Goal: Check status: Check status

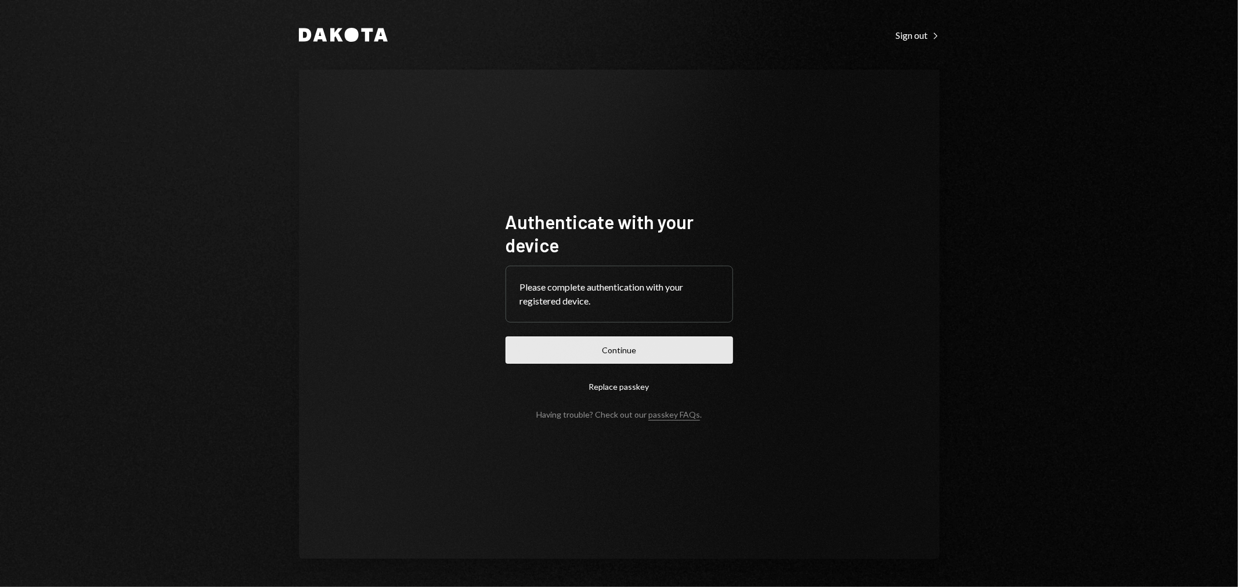
click at [613, 341] on button "Continue" at bounding box center [618, 350] width 227 height 27
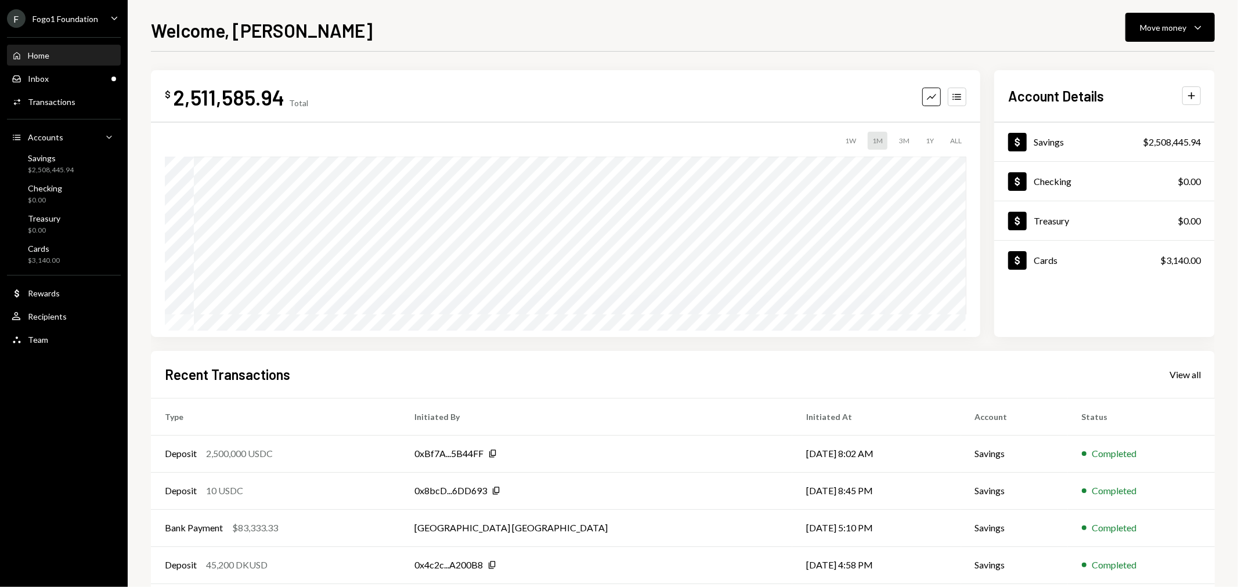
click at [72, 16] on div "Fogo1 Foundation" at bounding box center [65, 19] width 66 height 10
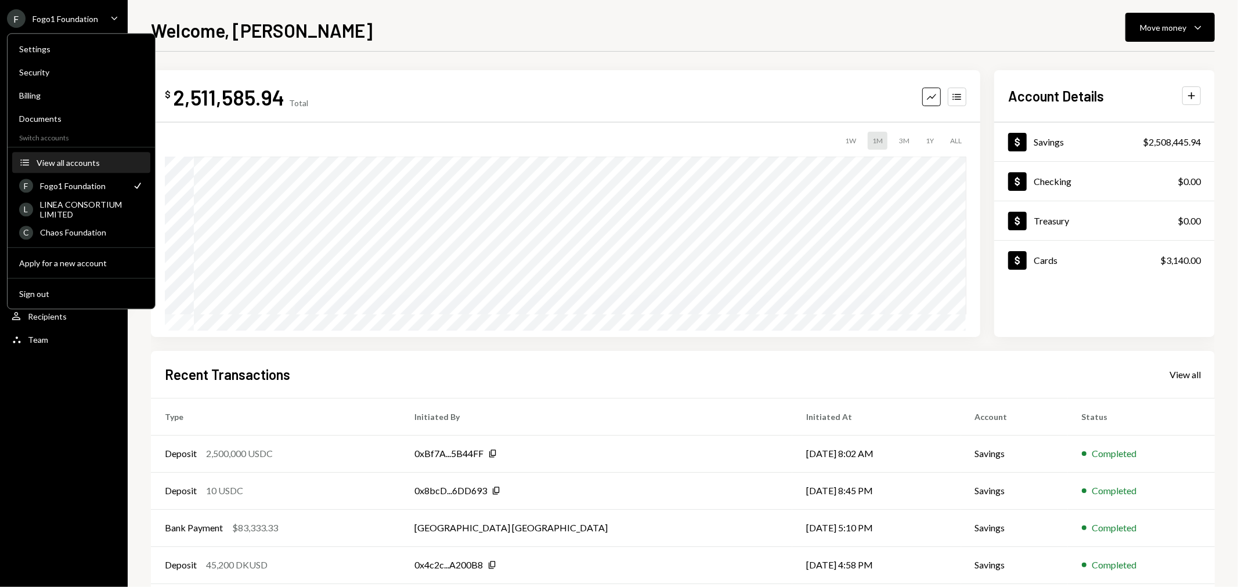
click at [64, 158] on div "View all accounts" at bounding box center [90, 163] width 107 height 10
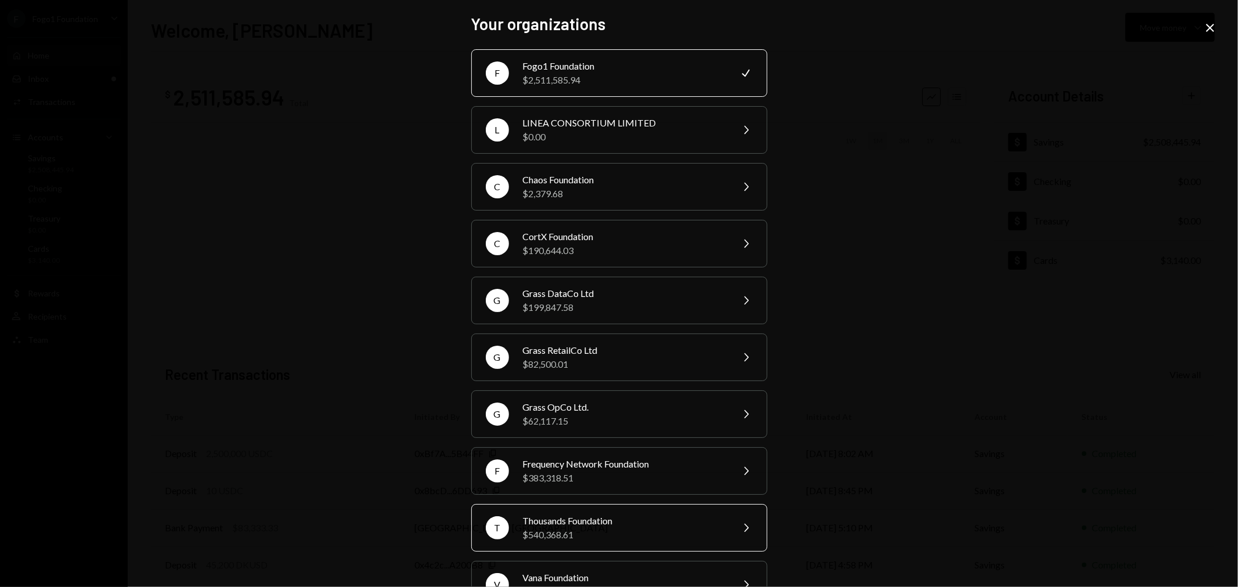
click at [559, 539] on div "$540,368.61" at bounding box center [624, 535] width 202 height 14
